Goal: Task Accomplishment & Management: Manage account settings

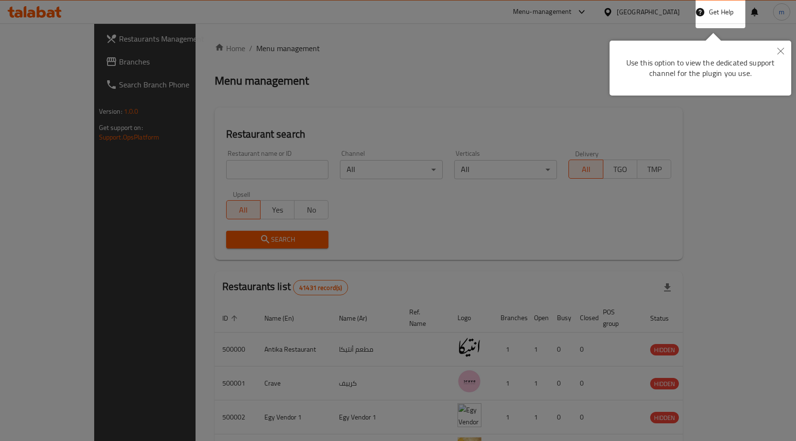
click at [782, 48] on icon "Close" at bounding box center [780, 51] width 7 height 7
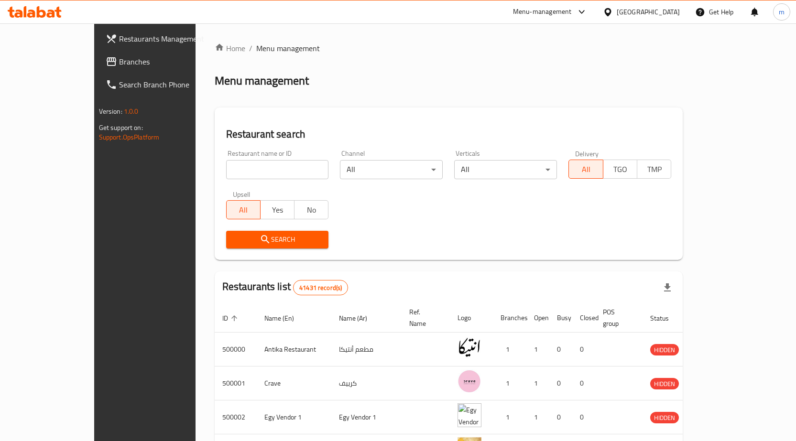
click at [119, 62] on span "Branches" at bounding box center [169, 61] width 100 height 11
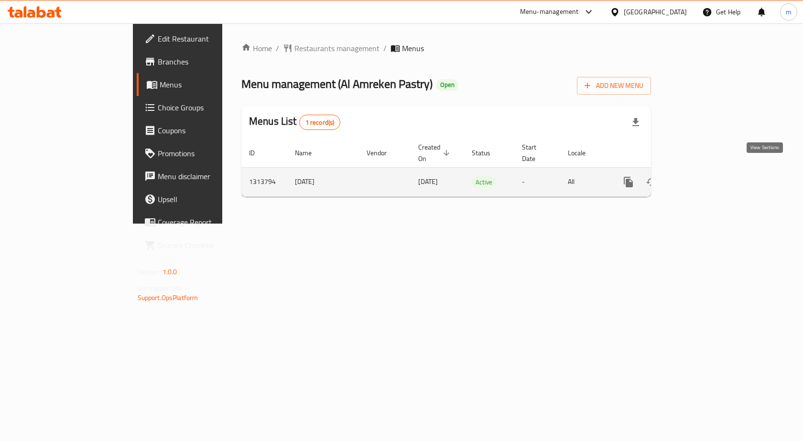
click at [703, 176] on icon "enhanced table" at bounding box center [697, 181] width 11 height 11
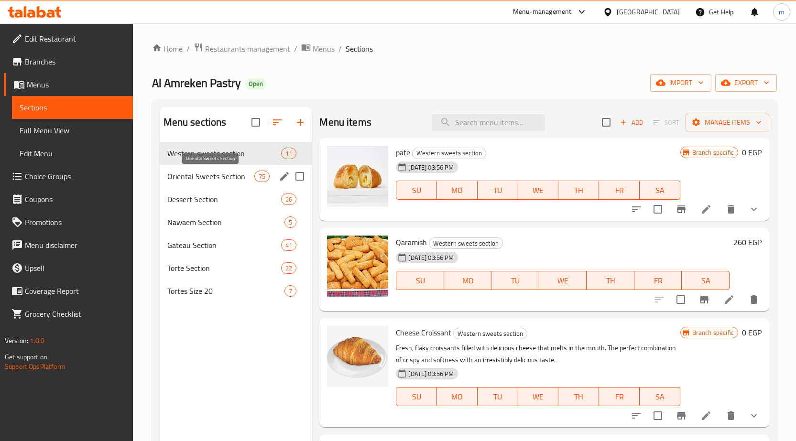
click at [207, 175] on span "Oriental Sweets Section" at bounding box center [210, 176] width 87 height 11
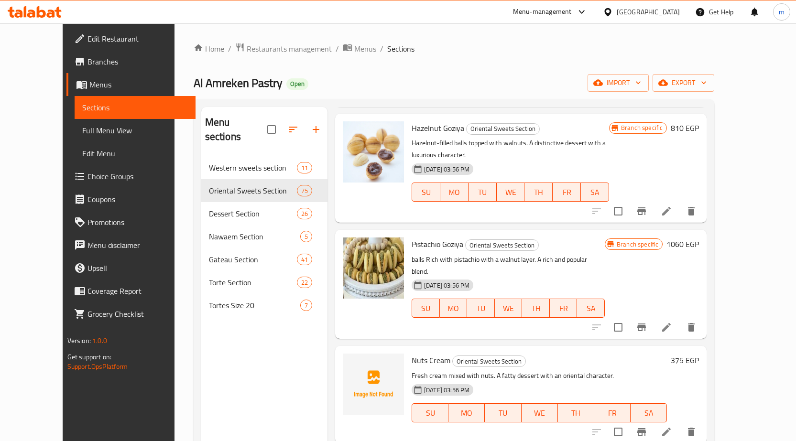
scroll to position [6596, 0]
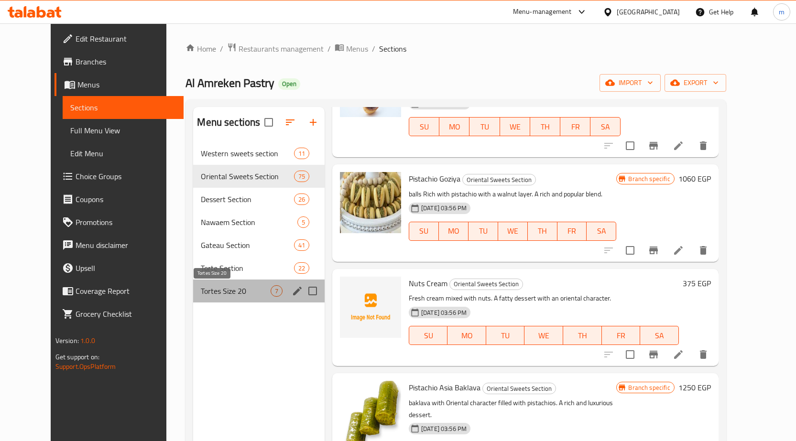
click at [201, 292] on span "Tortes Size 20" at bounding box center [235, 290] width 69 height 11
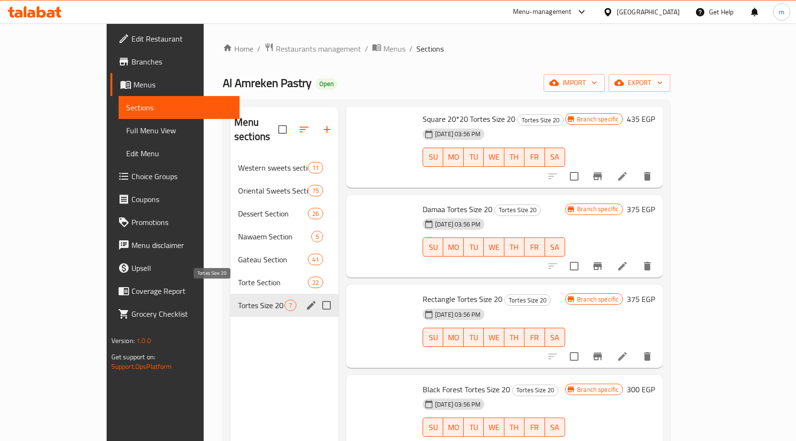
scroll to position [214, 0]
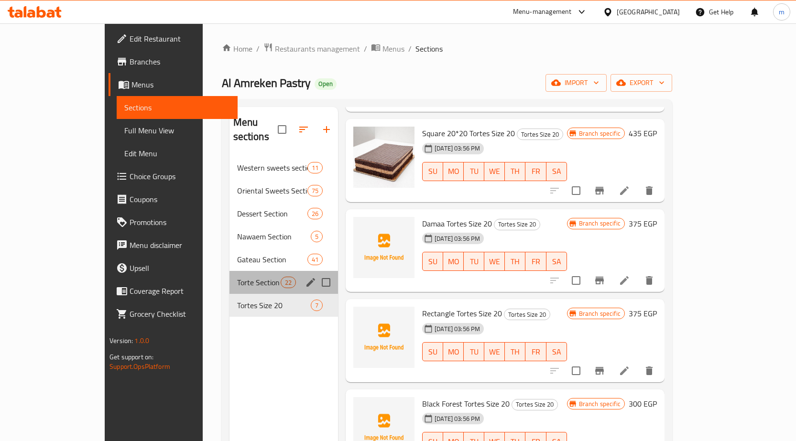
click at [229, 277] on div "Torte Section 22" at bounding box center [283, 282] width 109 height 23
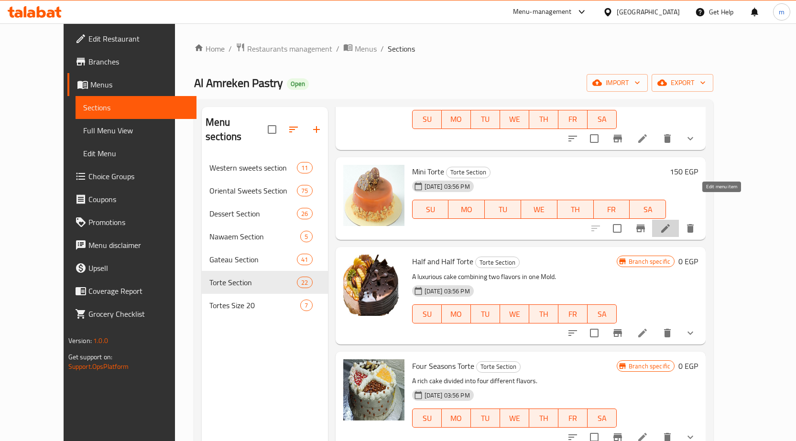
click at [670, 224] on icon at bounding box center [665, 228] width 9 height 9
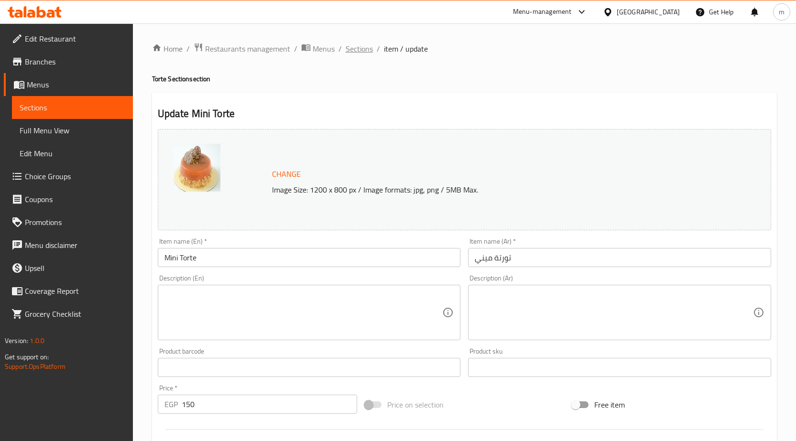
click at [353, 51] on span "Sections" at bounding box center [359, 48] width 27 height 11
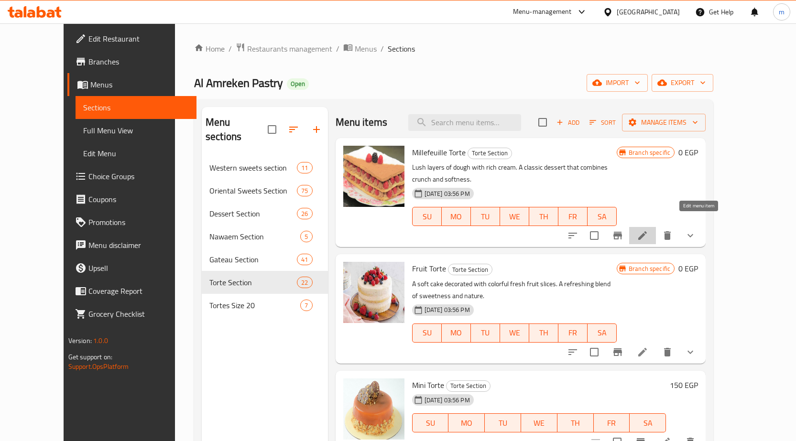
click at [647, 231] on icon at bounding box center [642, 235] width 9 height 9
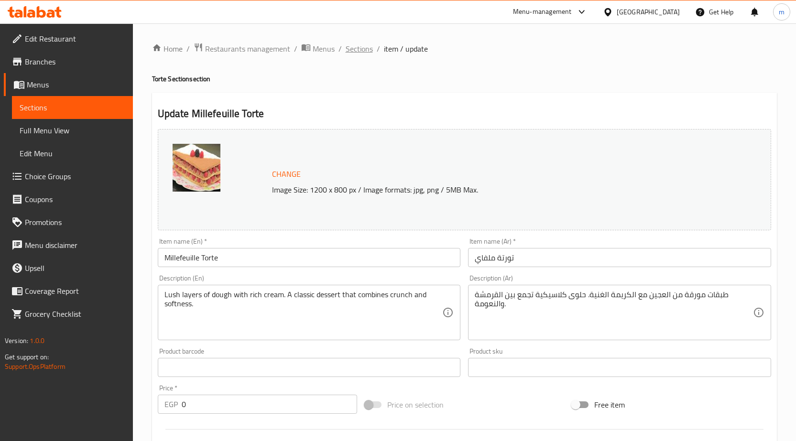
click at [355, 46] on span "Sections" at bounding box center [359, 48] width 27 height 11
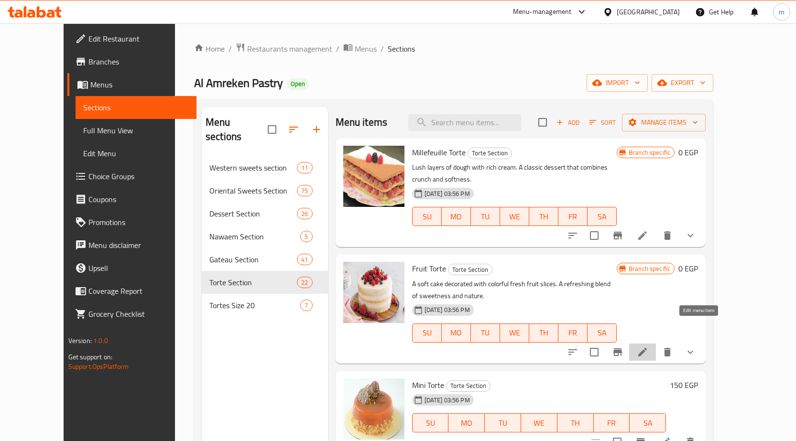
click at [648, 347] on icon at bounding box center [642, 352] width 11 height 11
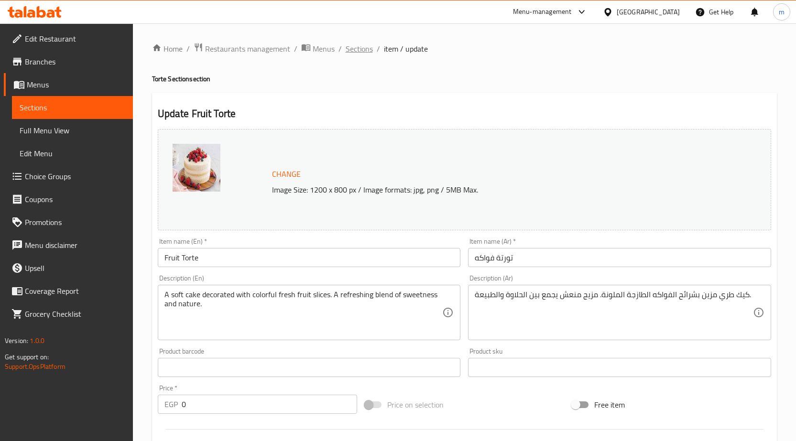
click at [352, 53] on span "Sections" at bounding box center [359, 48] width 27 height 11
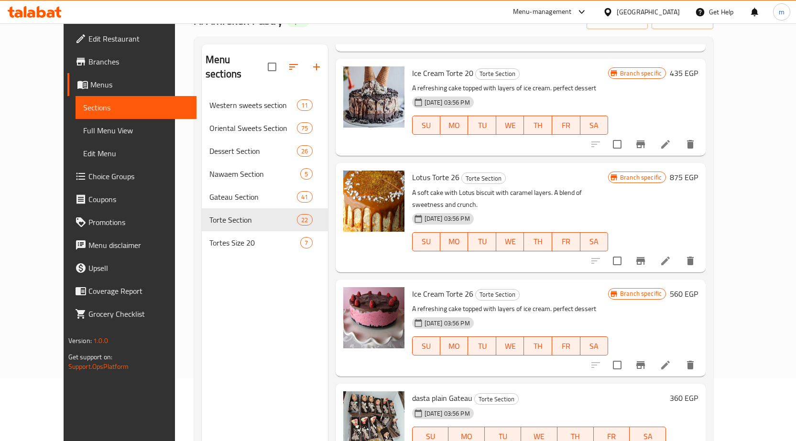
scroll to position [134, 0]
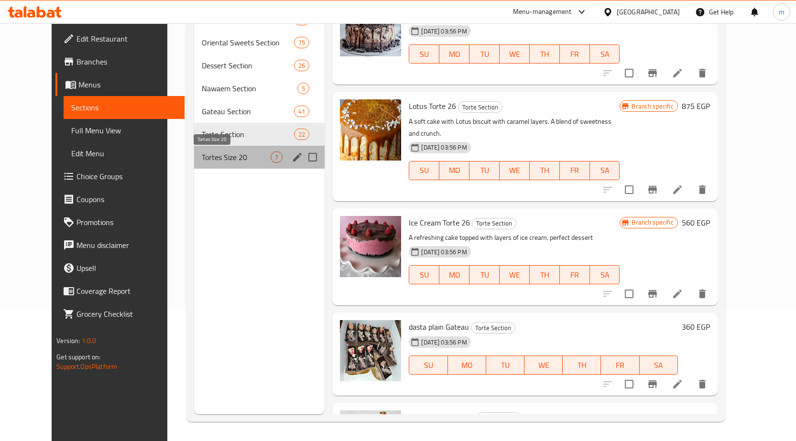
click at [202, 159] on span "Tortes Size 20" at bounding box center [236, 157] width 69 height 11
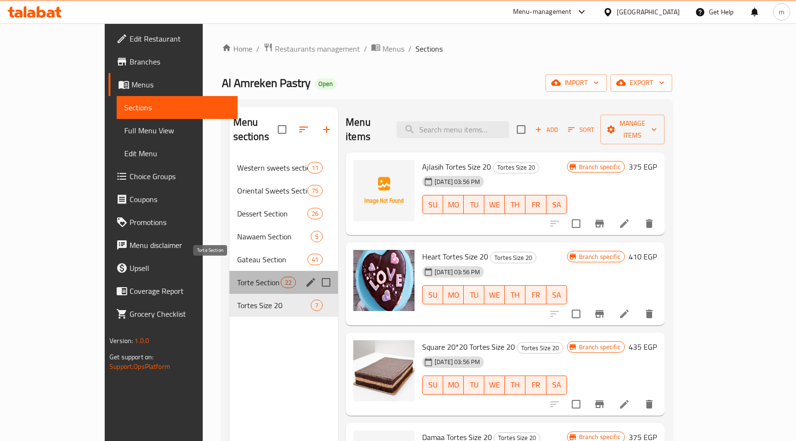
click at [237, 277] on span "Torte Section" at bounding box center [258, 282] width 43 height 11
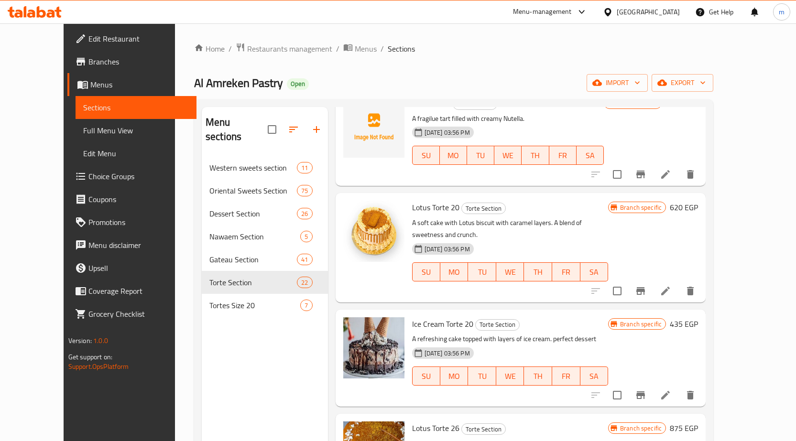
scroll to position [1861, 0]
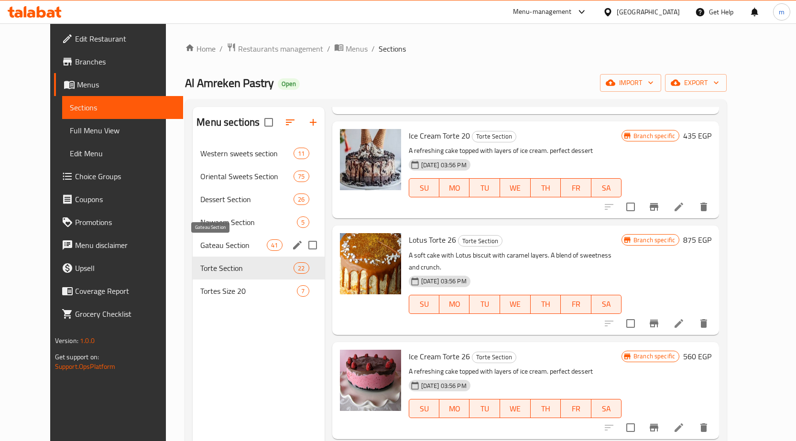
click at [200, 239] on span "Gateau Section" at bounding box center [233, 244] width 66 height 11
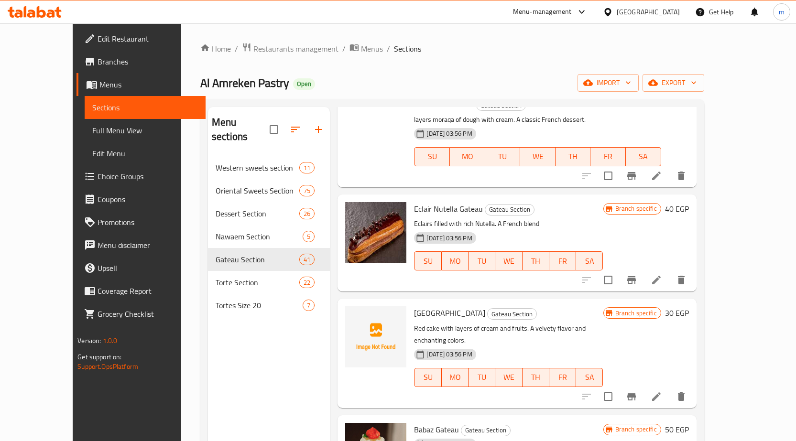
scroll to position [1766, 0]
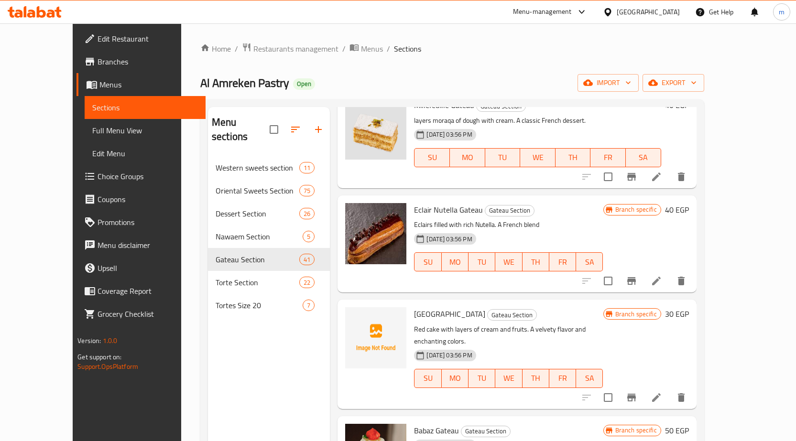
click at [92, 133] on span "Full Menu View" at bounding box center [145, 130] width 106 height 11
click at [92, 130] on span "Full Menu View" at bounding box center [145, 130] width 106 height 11
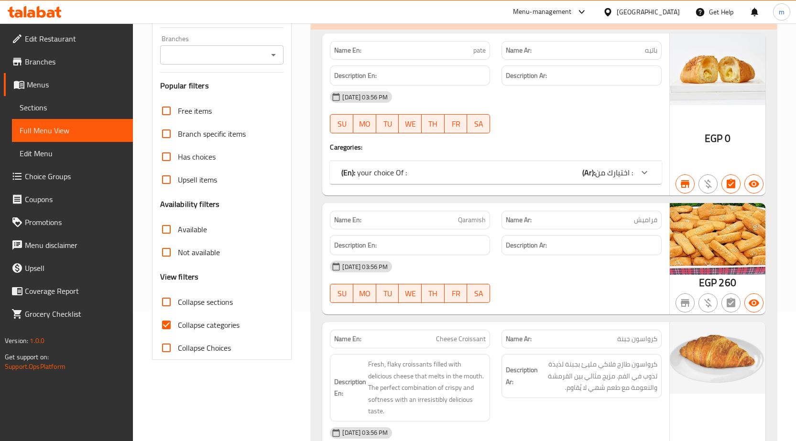
scroll to position [143, 0]
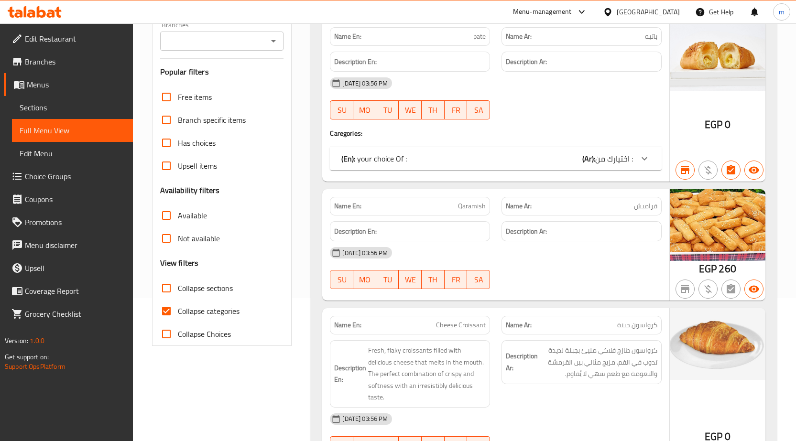
click at [206, 305] on span "Collapse categories" at bounding box center [209, 310] width 62 height 11
click at [178, 304] on input "Collapse categories" at bounding box center [166, 311] width 23 height 23
checkbox input "false"
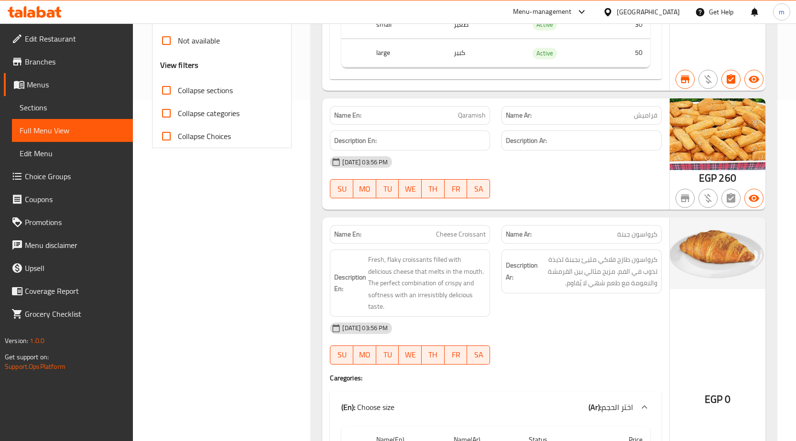
scroll to position [0, 0]
